Goal: Transaction & Acquisition: Purchase product/service

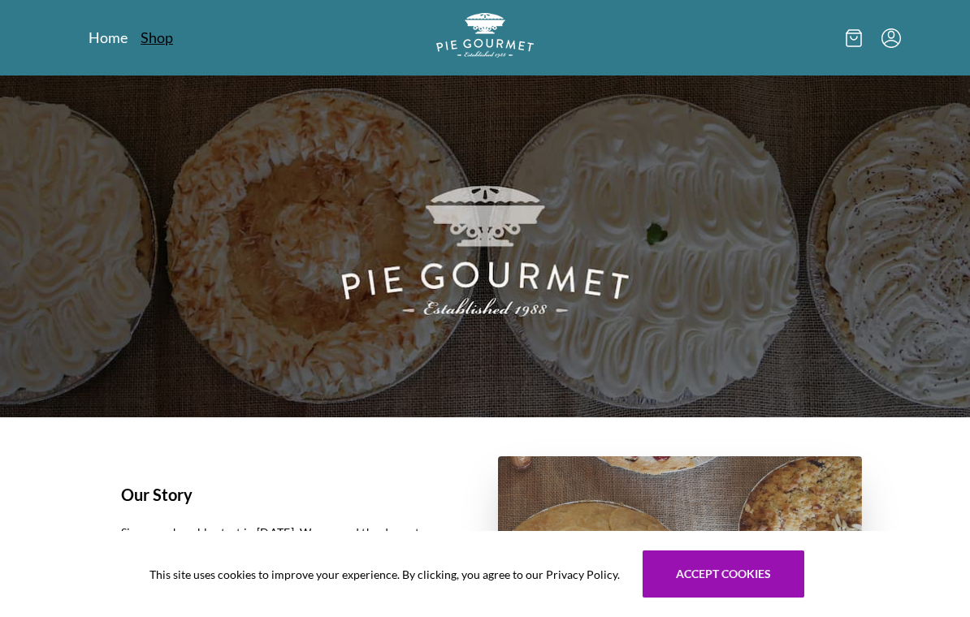
click at [157, 44] on link "Shop" at bounding box center [156, 37] width 32 height 19
click at [161, 42] on link "Shop" at bounding box center [156, 37] width 32 height 19
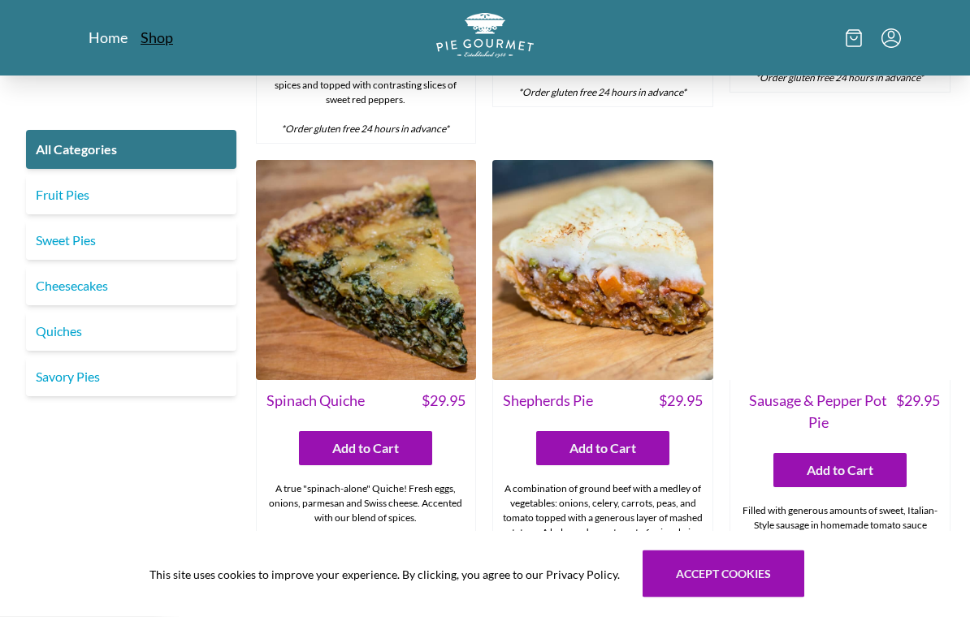
scroll to position [1204, 0]
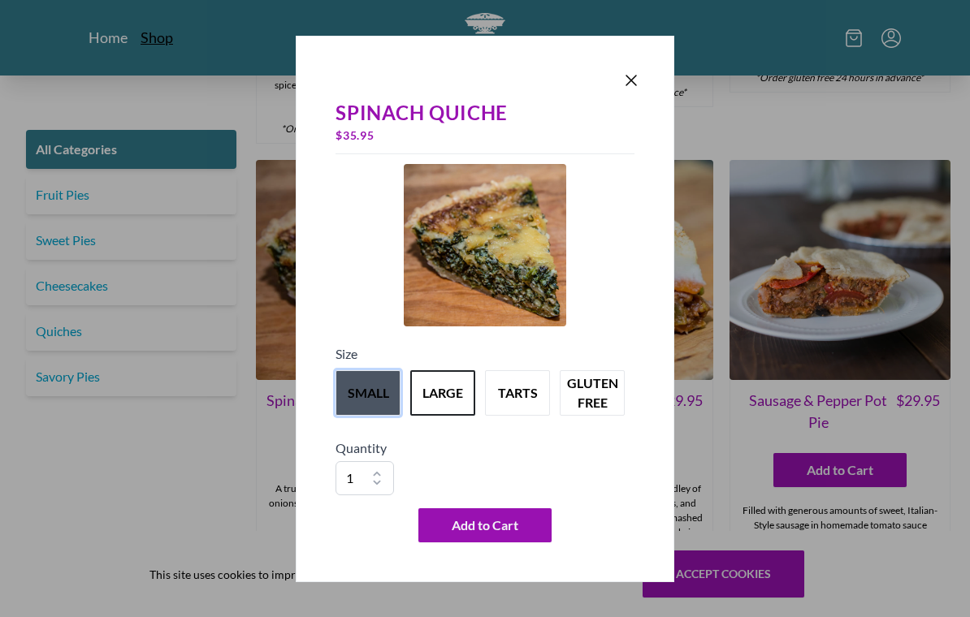
click at [361, 401] on button "small" at bounding box center [367, 392] width 65 height 45
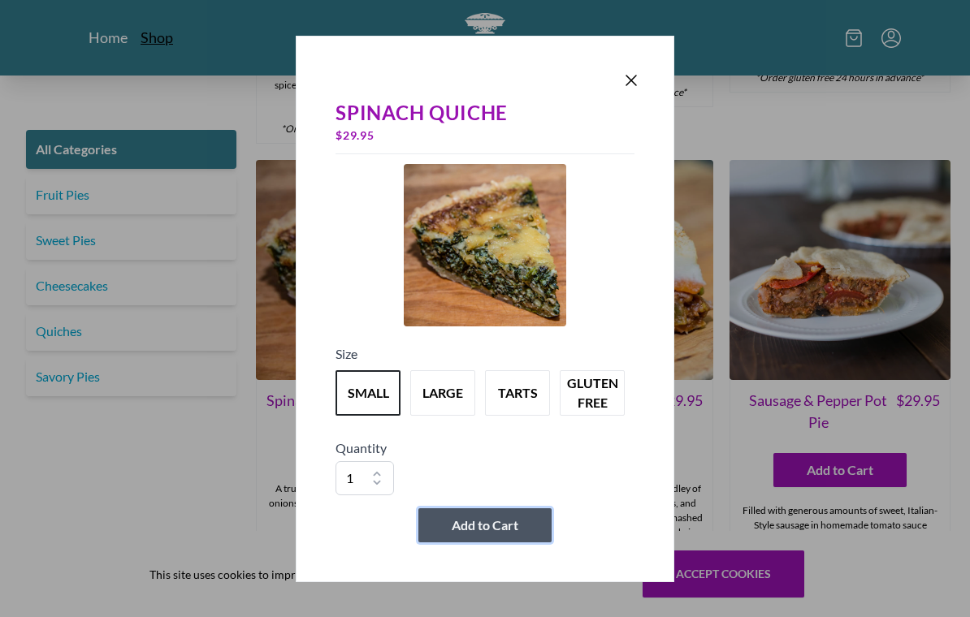
click at [494, 527] on button "Add to Cart" at bounding box center [484, 525] width 133 height 34
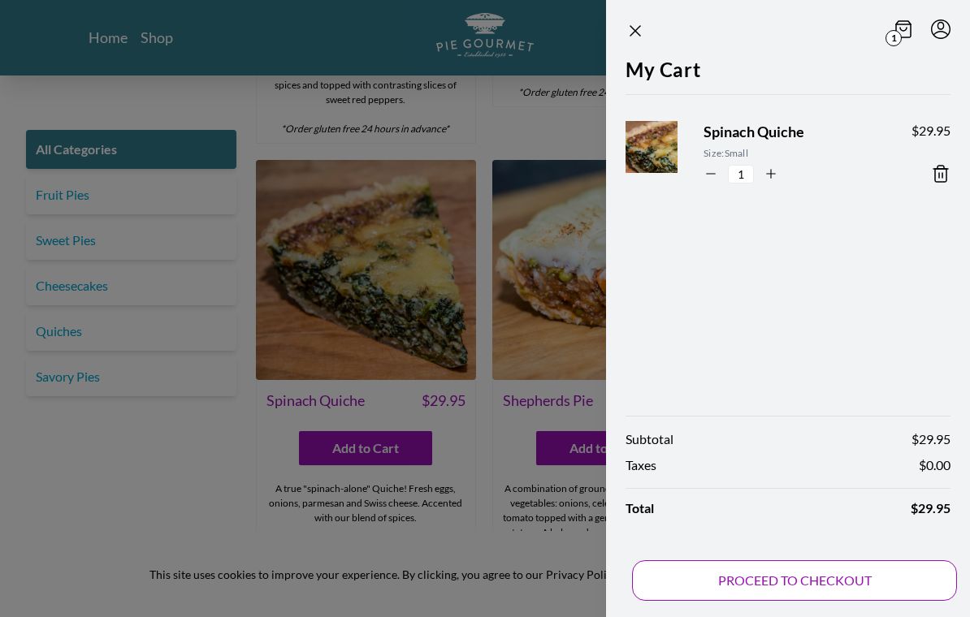
click at [840, 588] on button "PROCEED TO CHECKOUT" at bounding box center [794, 580] width 325 height 41
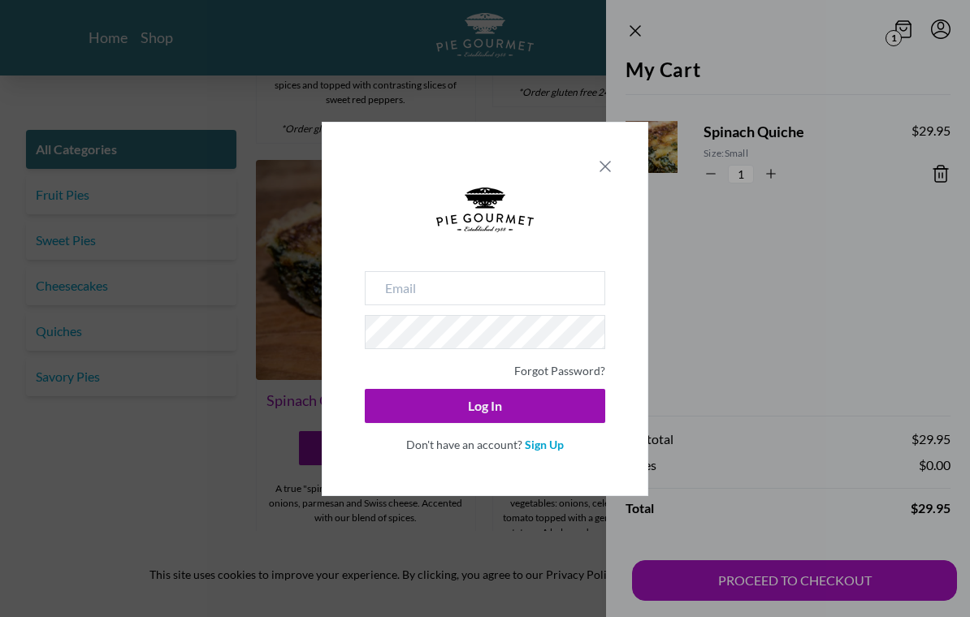
click at [607, 174] on icon "Close panel" at bounding box center [604, 166] width 19 height 19
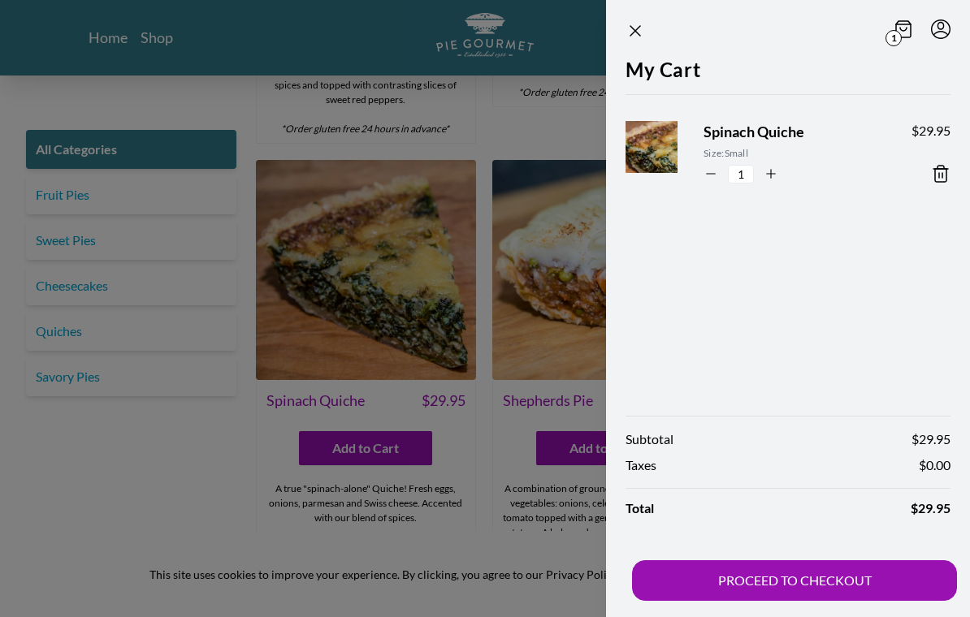
click at [901, 34] on span "1" at bounding box center [893, 38] width 16 height 16
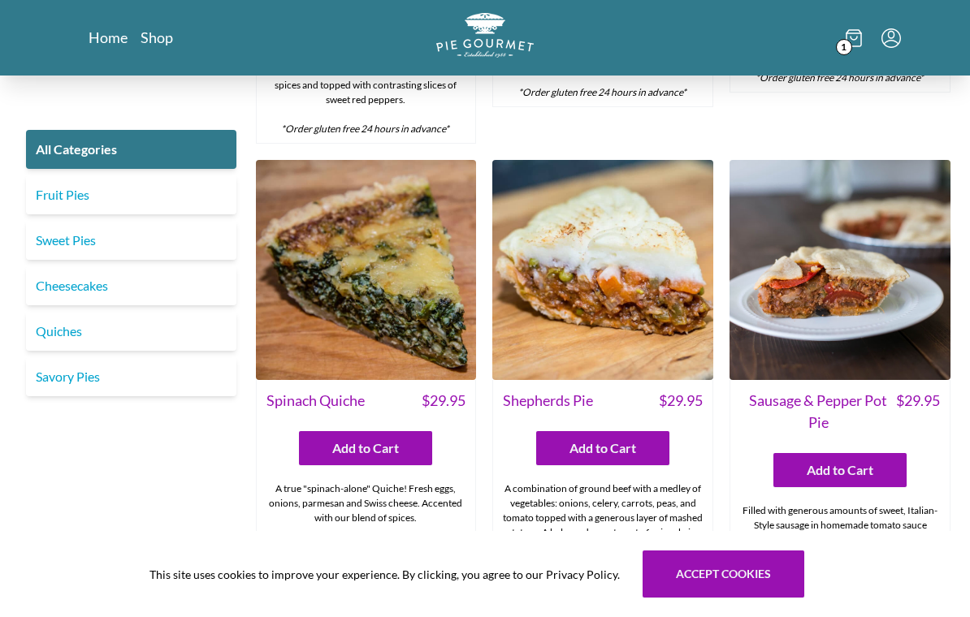
click at [845, 37] on icon at bounding box center [853, 38] width 16 height 18
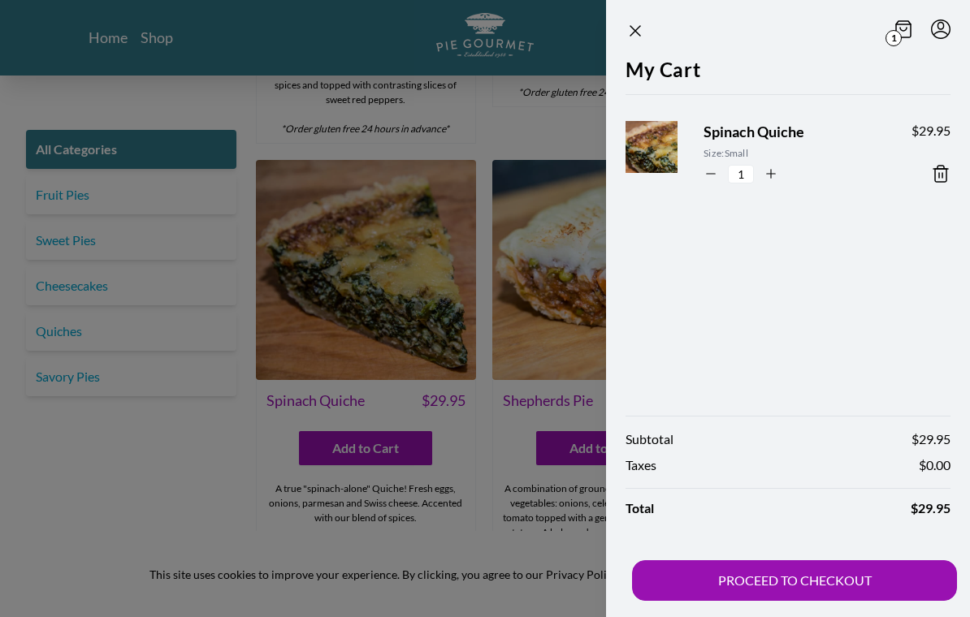
click at [709, 168] on icon "button" at bounding box center [710, 173] width 15 height 15
type input "0"
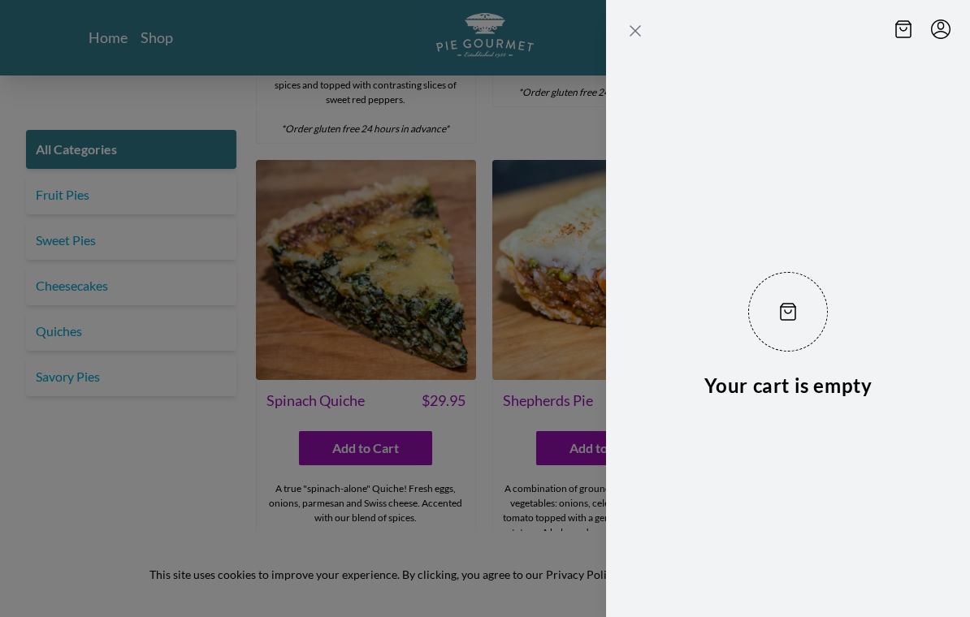
click at [643, 27] on icon "Close panel" at bounding box center [634, 30] width 19 height 19
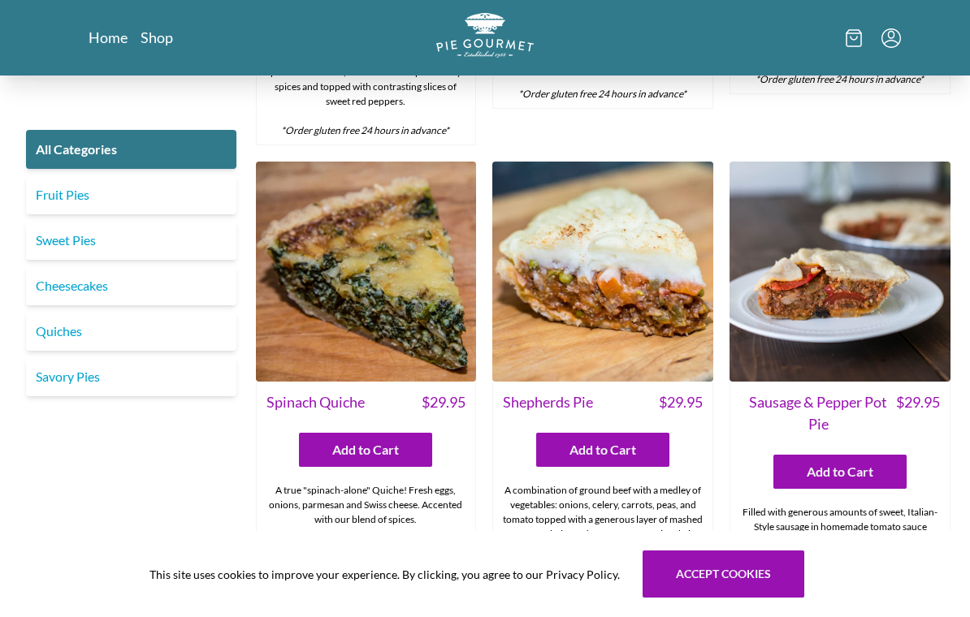
scroll to position [1197, 0]
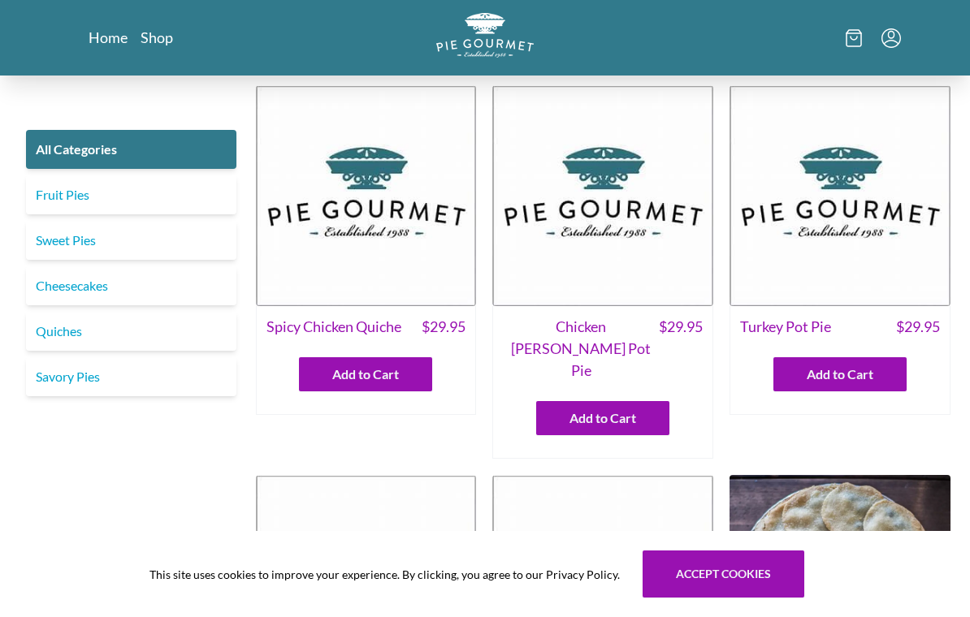
scroll to position [1257, 0]
